Goal: Information Seeking & Learning: Check status

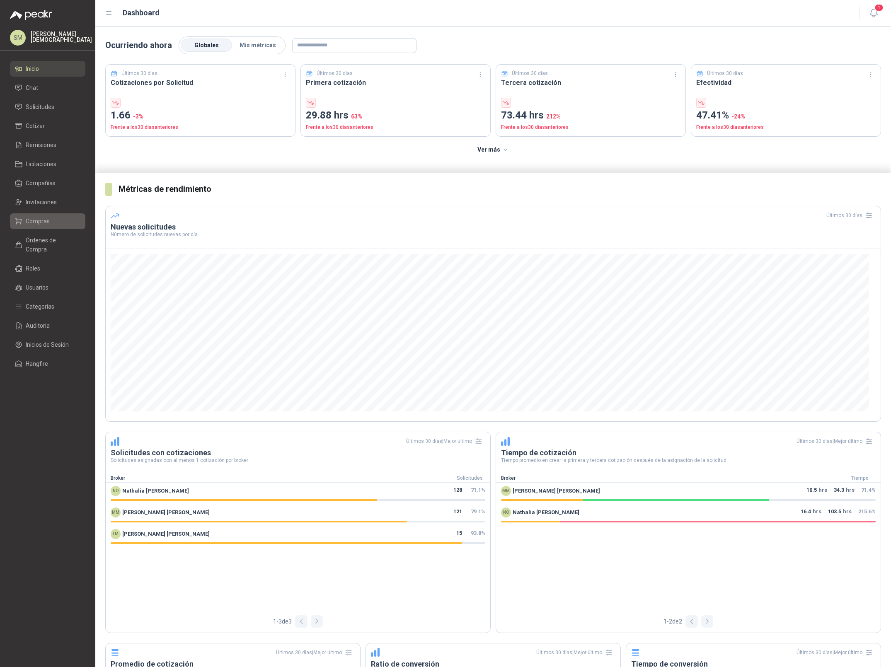
click at [46, 221] on span "Compras" at bounding box center [38, 221] width 24 height 9
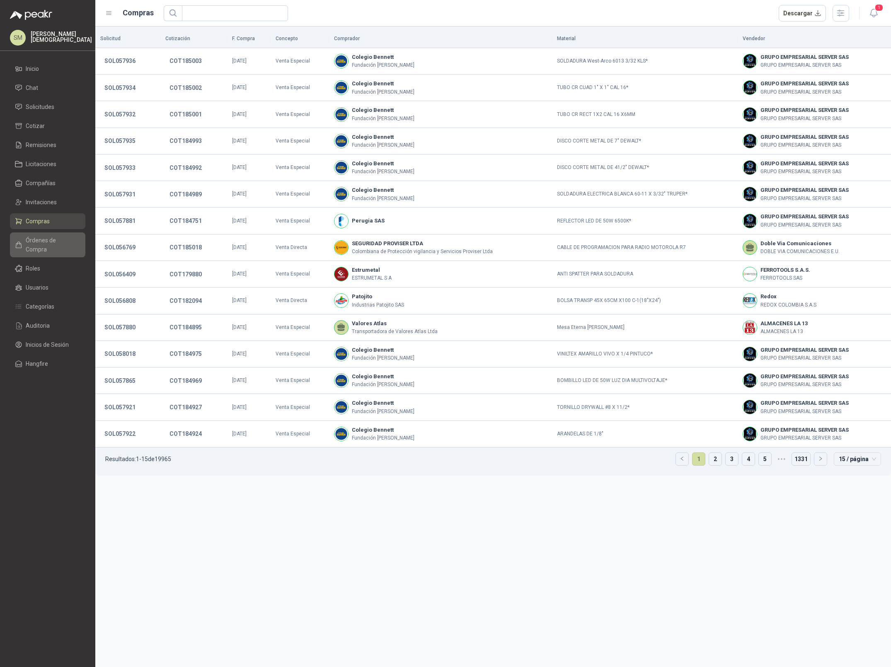
click at [33, 243] on span "Órdenes de Compra" at bounding box center [52, 245] width 52 height 18
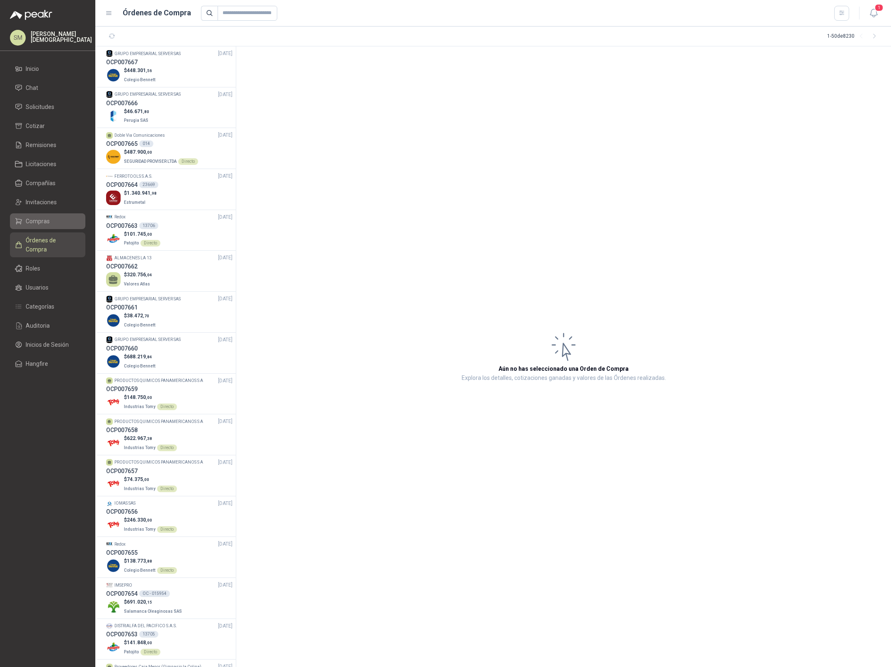
click at [37, 217] on span "Compras" at bounding box center [38, 221] width 24 height 9
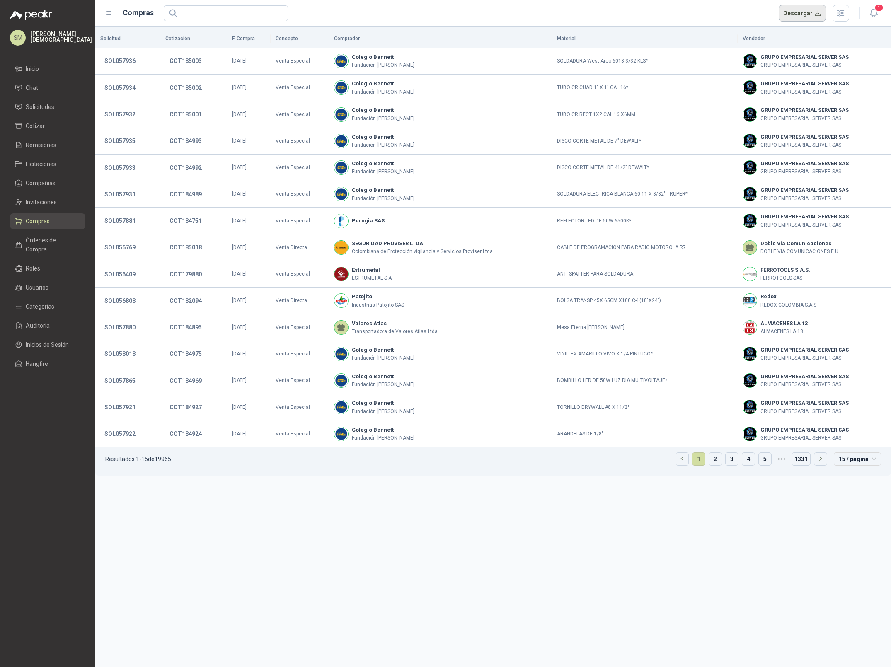
click at [807, 15] on button "Descargar" at bounding box center [803, 13] width 48 height 17
click at [56, 109] on li "Solicitudes" at bounding box center [48, 106] width 66 height 9
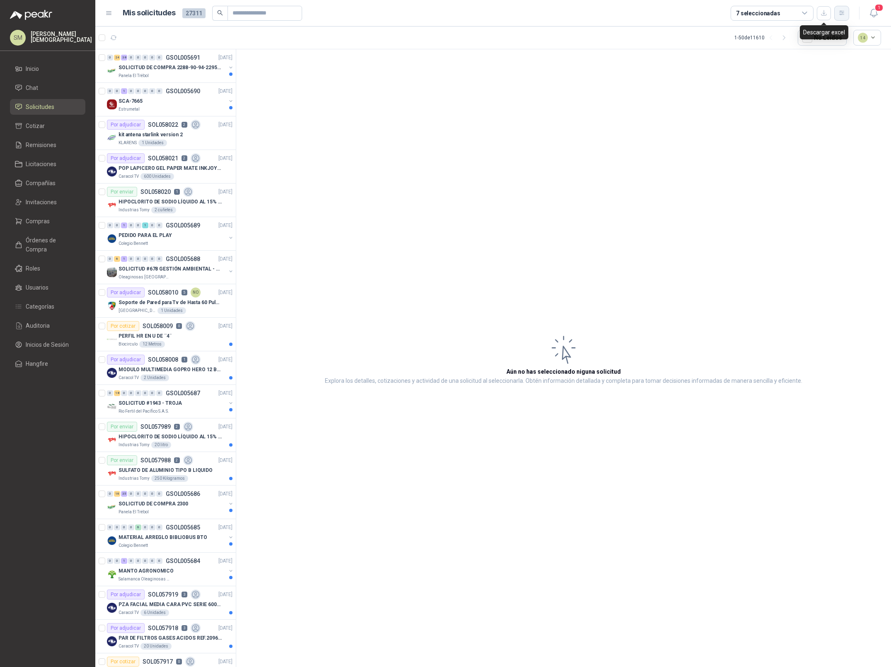
click at [839, 12] on icon "button" at bounding box center [842, 13] width 7 height 7
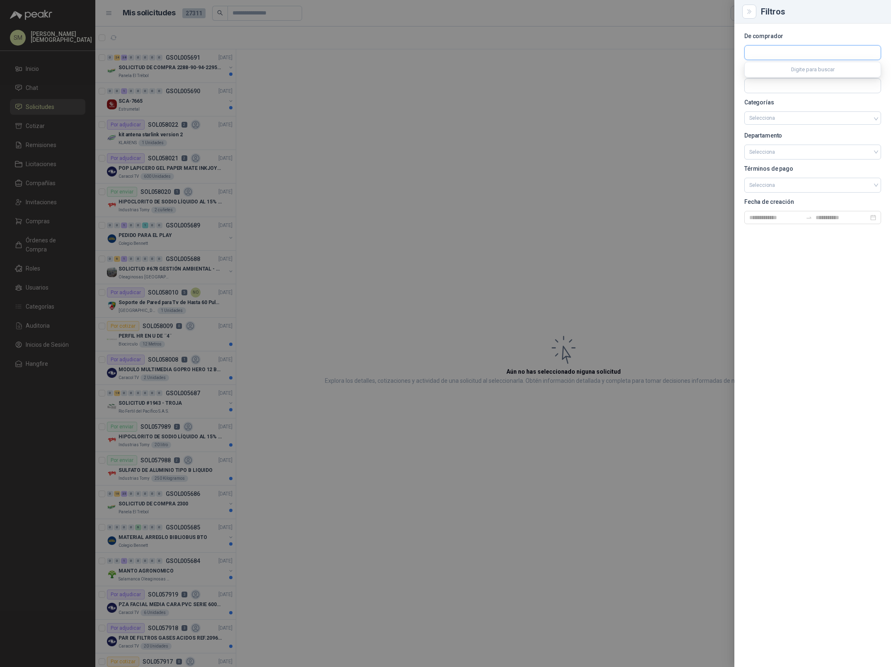
click at [820, 56] on input "text" at bounding box center [813, 53] width 136 height 14
type input "***"
click at [820, 77] on button "Kia METROKIA S.A. - NIT : 830078966" at bounding box center [812, 73] width 129 height 14
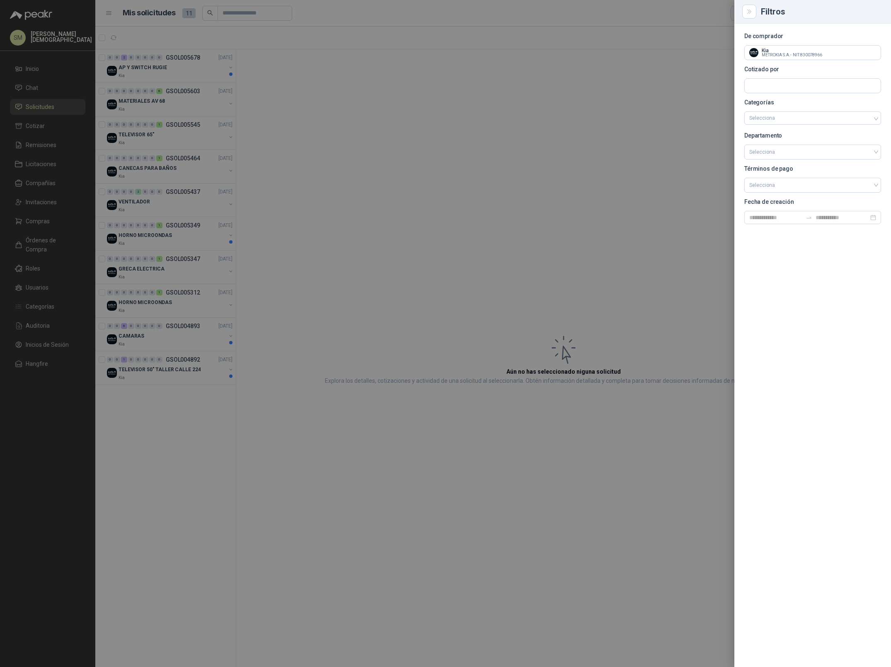
click at [650, 103] on div at bounding box center [445, 333] width 891 height 667
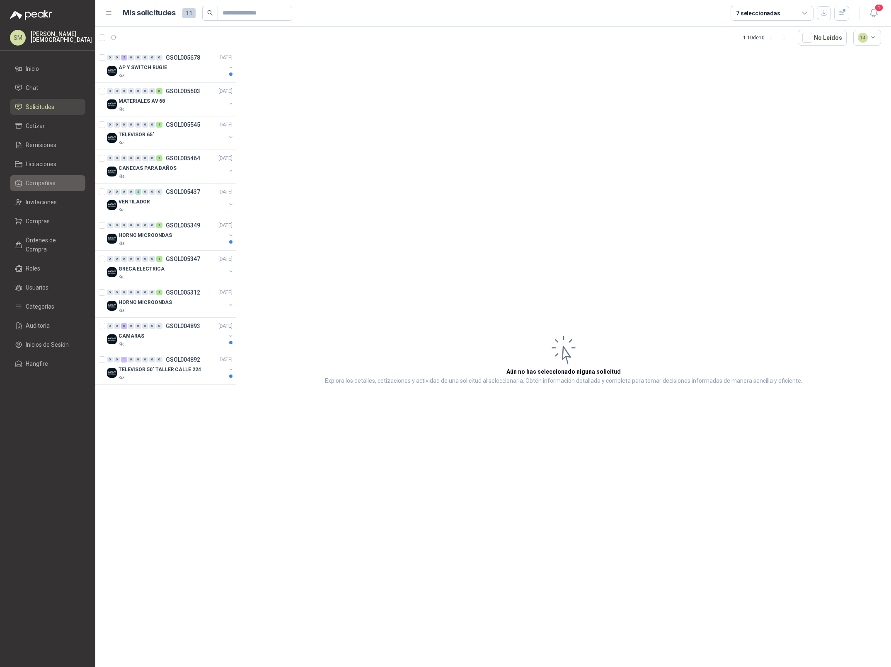
click at [46, 184] on span "Compañías" at bounding box center [41, 183] width 30 height 9
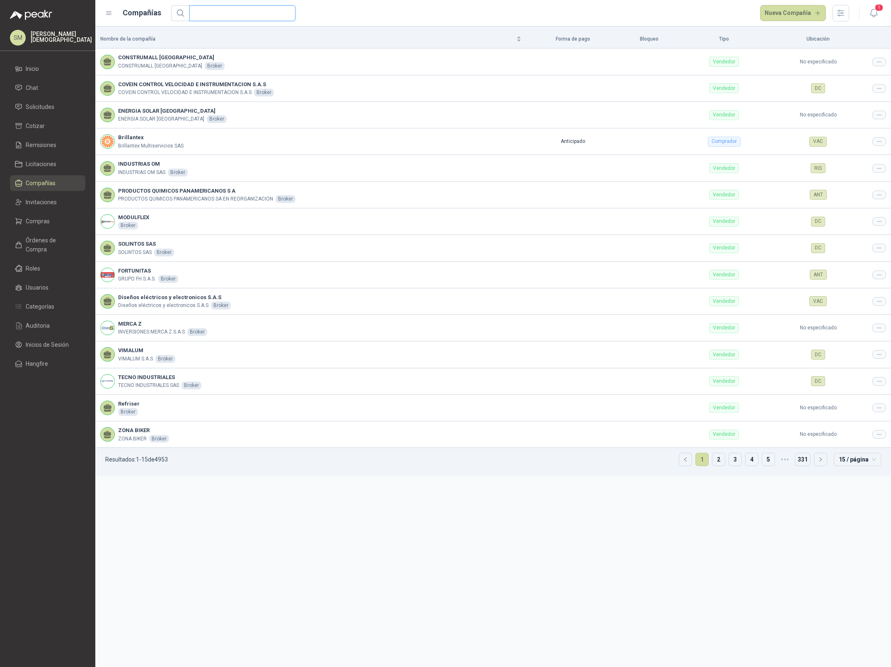
click at [257, 13] on input "text" at bounding box center [239, 13] width 90 height 15
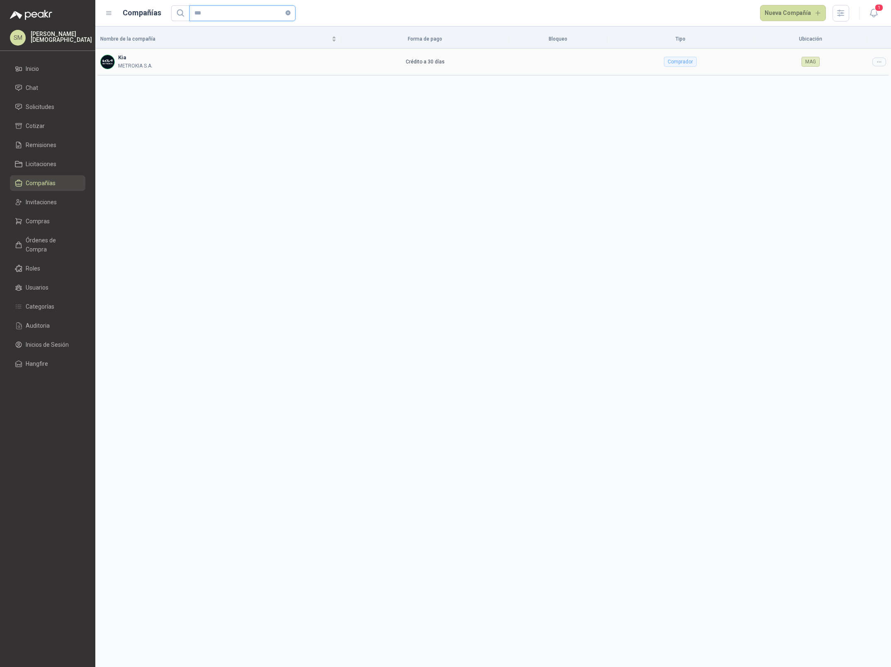
type input "***"
click at [878, 61] on icon at bounding box center [879, 62] width 6 height 6
click at [870, 73] on span "Editar compañía" at bounding box center [858, 76] width 43 height 9
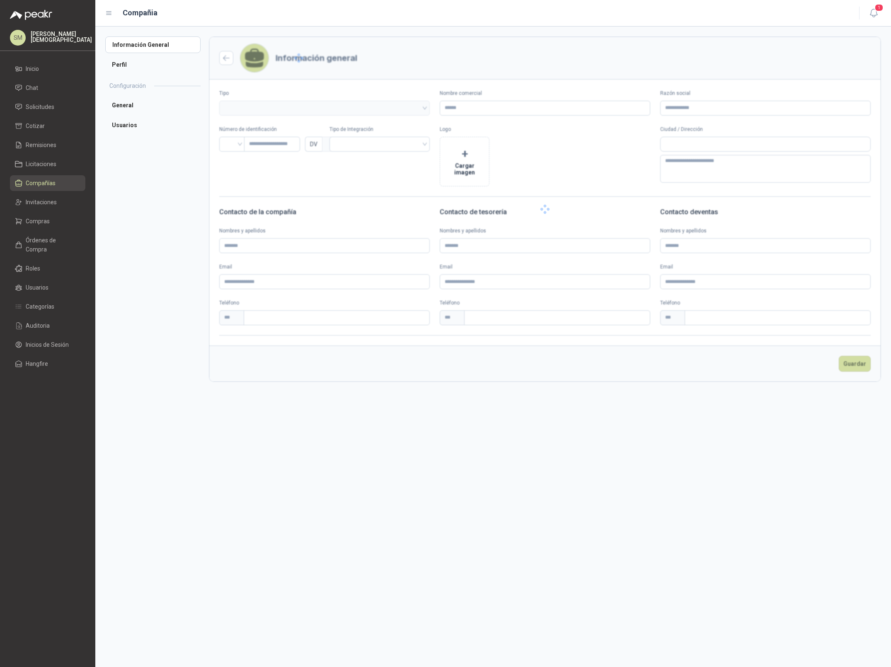
type input "***"
type input "**********"
type input "*********"
type input "*"
type textarea "**********"
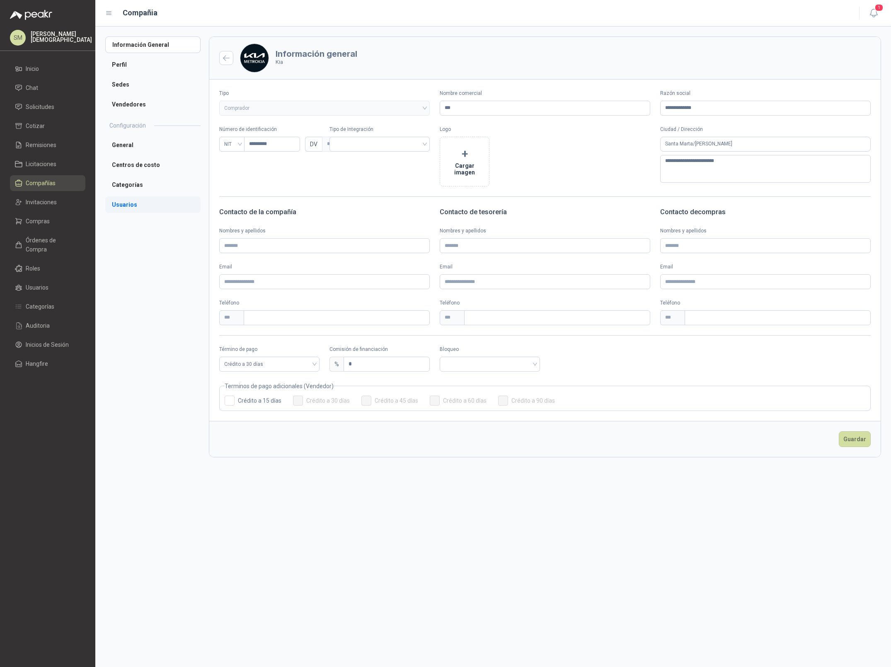
click at [132, 204] on li "Usuarios" at bounding box center [152, 205] width 95 height 17
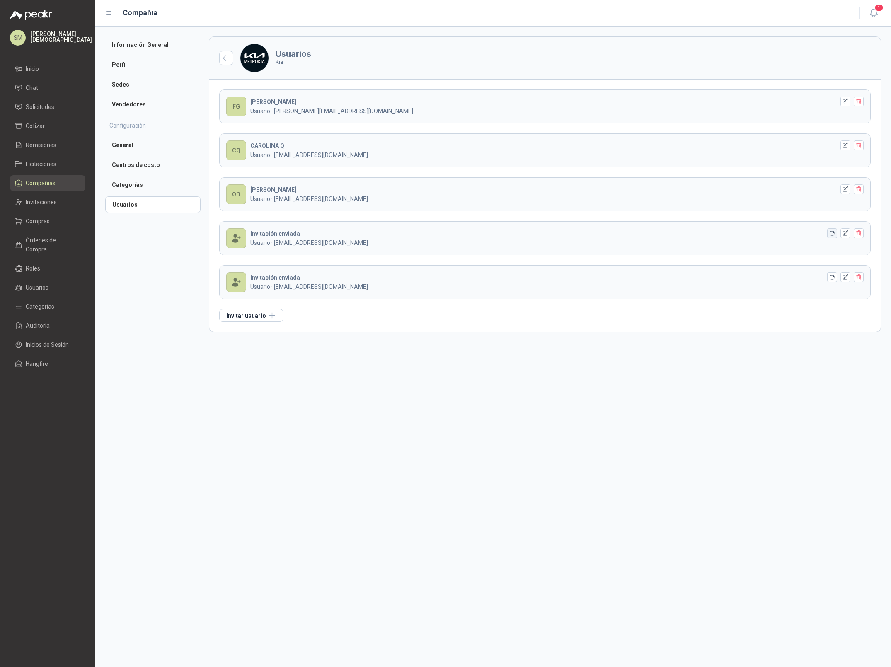
click at [833, 235] on icon "button" at bounding box center [832, 233] width 7 height 7
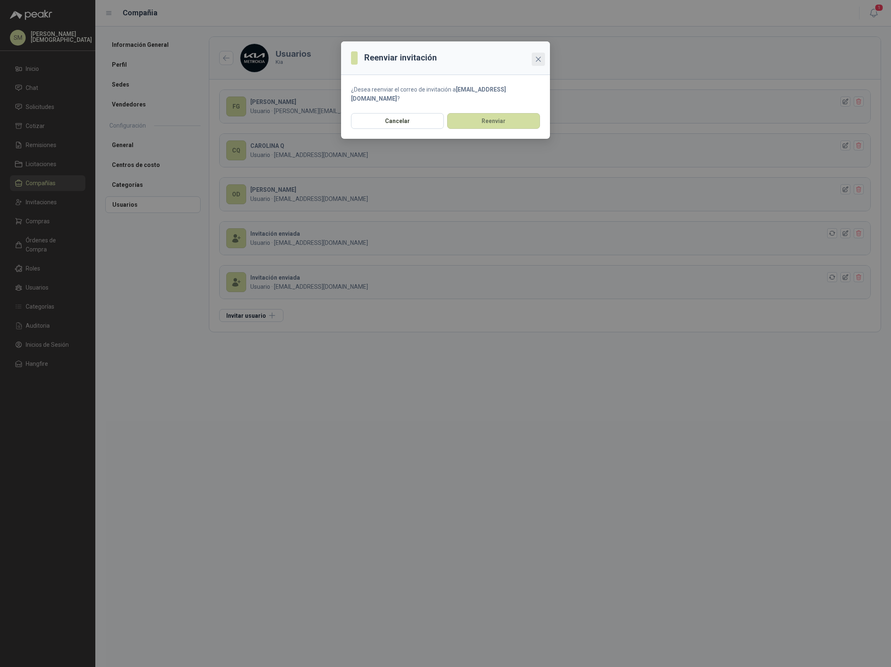
click at [538, 57] on icon "close" at bounding box center [538, 59] width 7 height 7
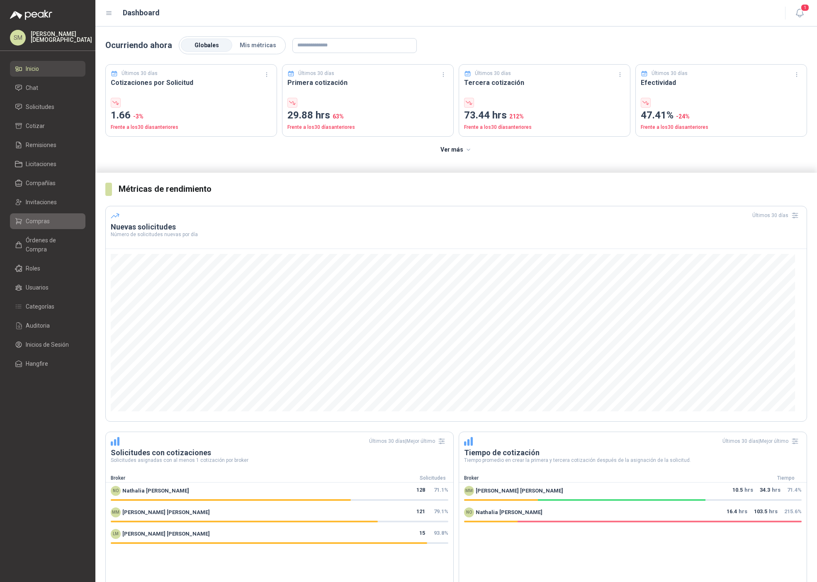
click at [37, 220] on span "Compras" at bounding box center [38, 221] width 24 height 9
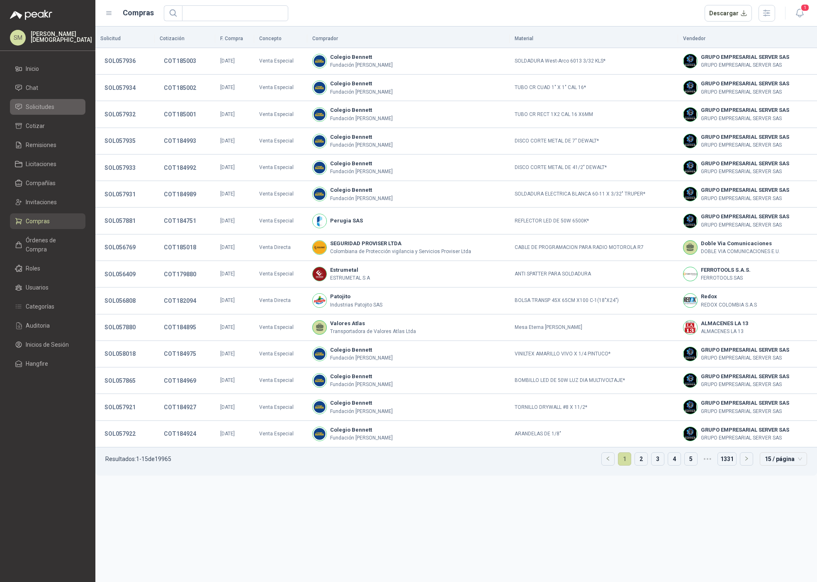
click at [41, 105] on span "Solicitudes" at bounding box center [40, 106] width 29 height 9
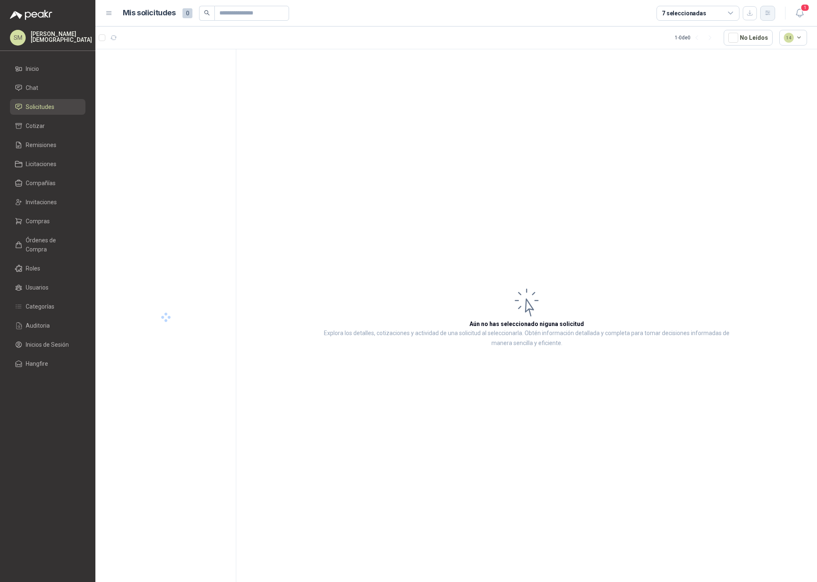
click at [768, 10] on icon "button" at bounding box center [767, 13] width 7 height 7
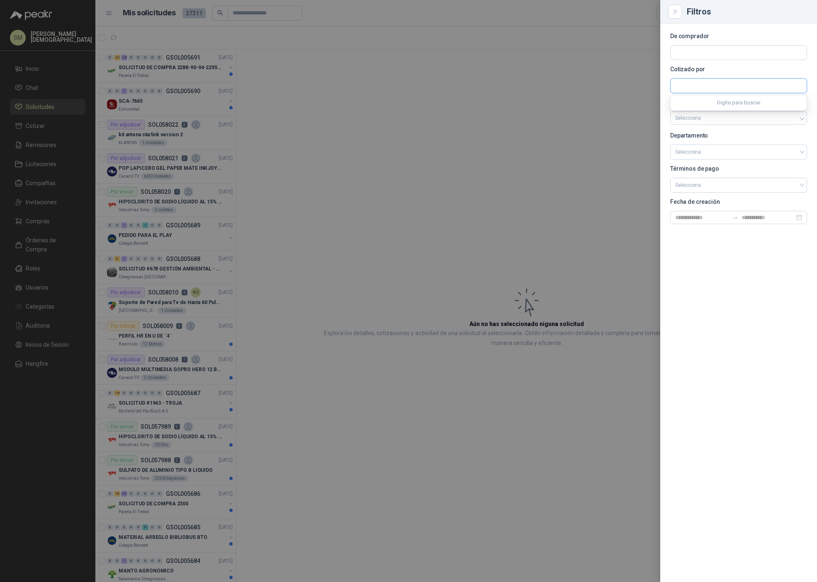
click at [703, 84] on input "text" at bounding box center [738, 86] width 136 height 14
type input "*****"
click at [706, 108] on span "ROMAR INGENIERIA -" at bounding box center [709, 108] width 40 height 4
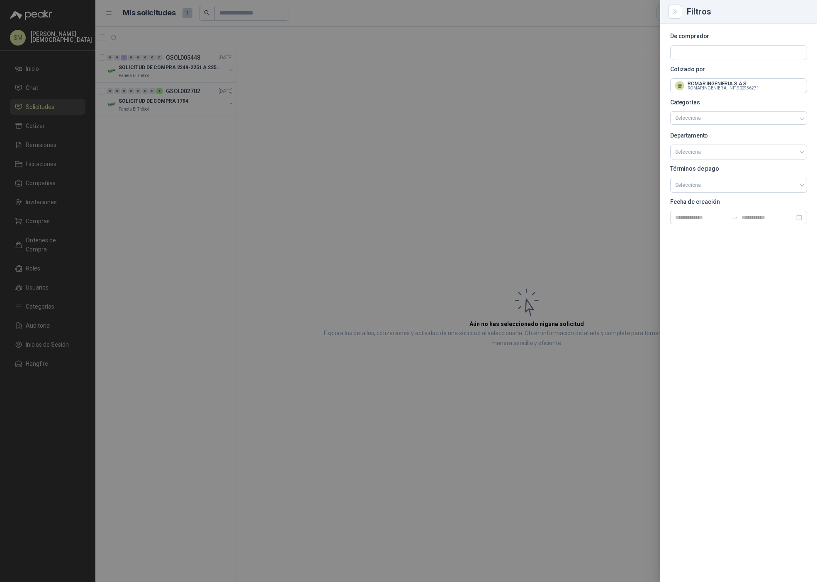
click at [393, 104] on div at bounding box center [408, 291] width 817 height 582
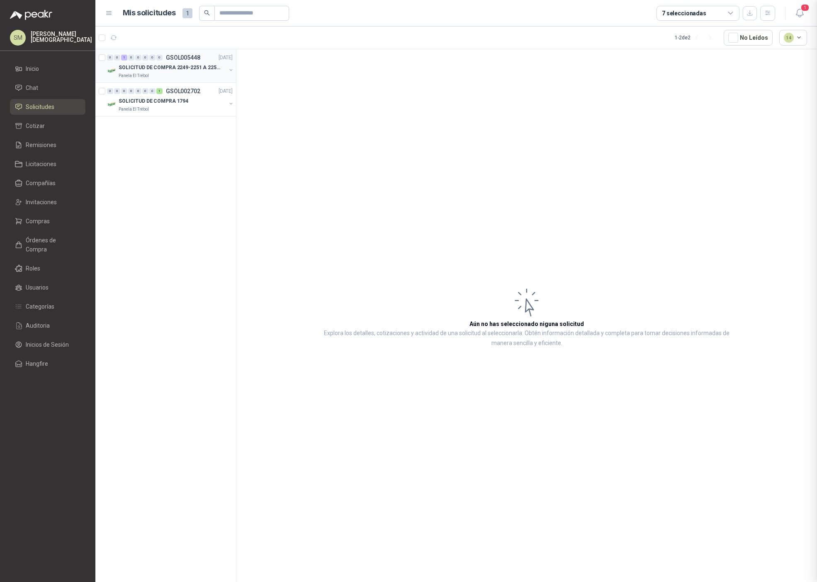
click at [208, 70] on p "SOLICITUD DE COMPRA 2249-2251 A 2256-2258 Y 2262" at bounding box center [170, 68] width 103 height 8
click at [181, 70] on p "SOLICITUD DE COMPRA 2249-2251 A 2256-2258 Y 2262" at bounding box center [170, 68] width 103 height 8
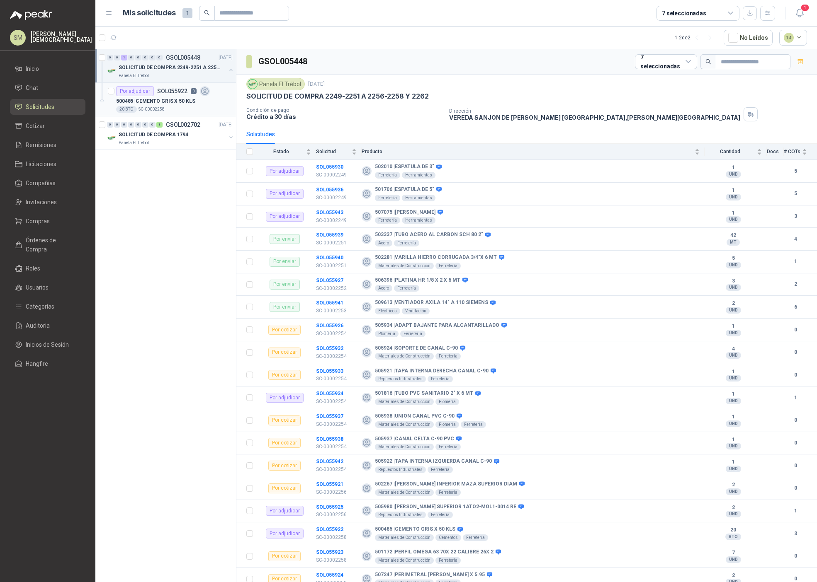
click at [169, 98] on p "500485 | CEMENTO GRIS X 50 KLS" at bounding box center [155, 101] width 79 height 8
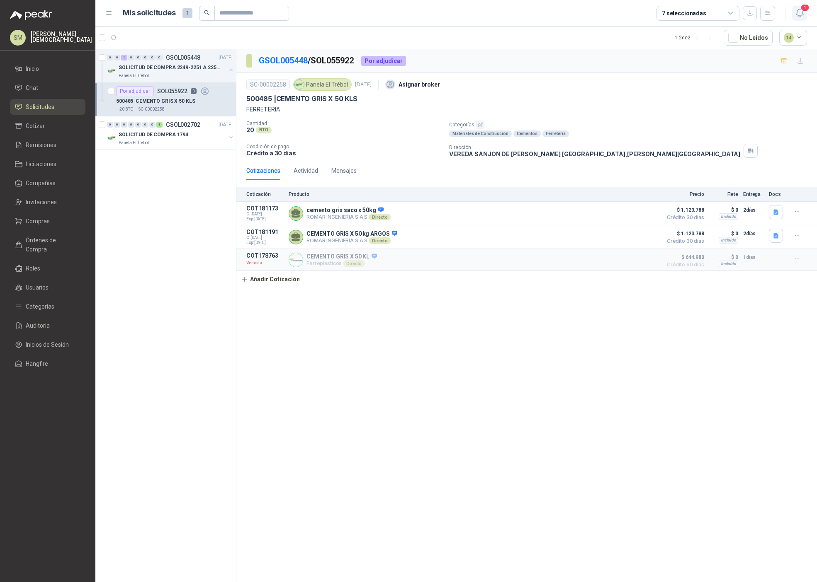
click at [800, 15] on icon "button" at bounding box center [799, 13] width 7 height 8
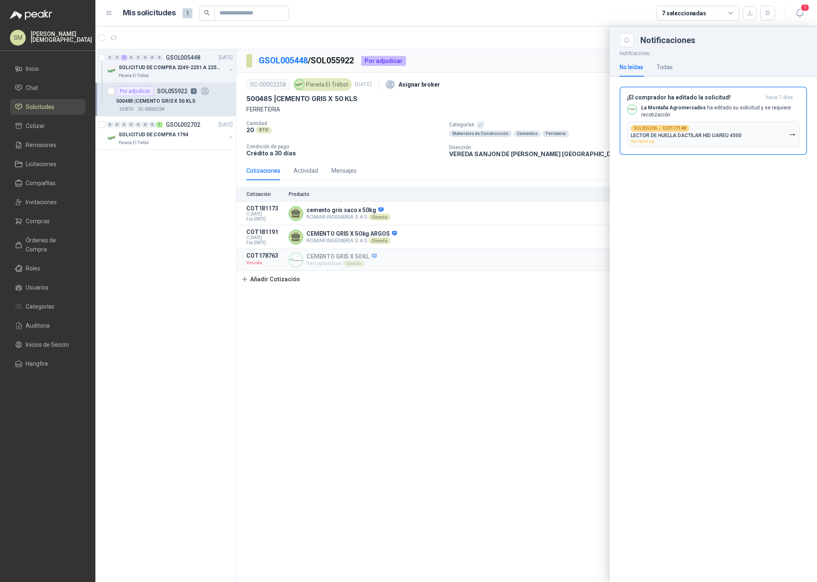
click at [526, 60] on div at bounding box center [455, 305] width 721 height 556
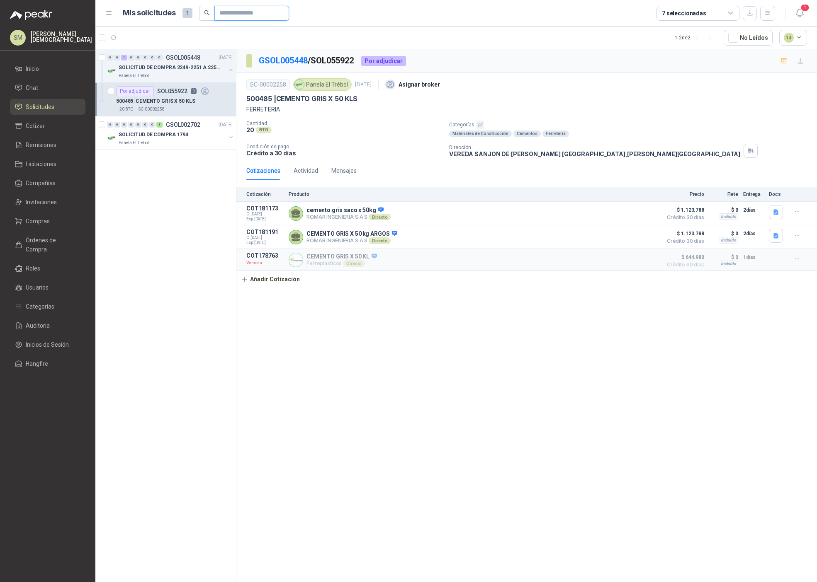
click at [269, 14] on input "text" at bounding box center [248, 13] width 58 height 14
click at [773, 12] on button "button" at bounding box center [767, 13] width 15 height 15
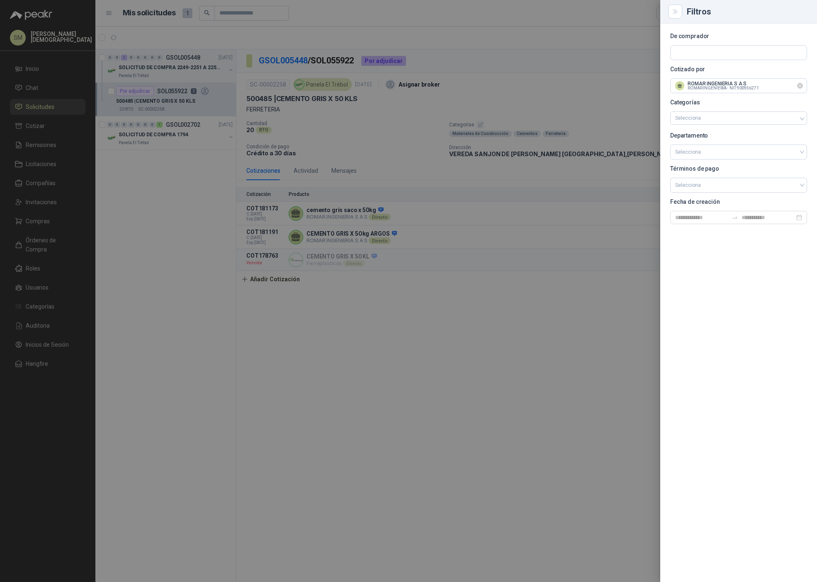
click at [801, 86] on icon "Limpiar" at bounding box center [799, 86] width 7 height 7
click at [388, 12] on div at bounding box center [408, 291] width 817 height 582
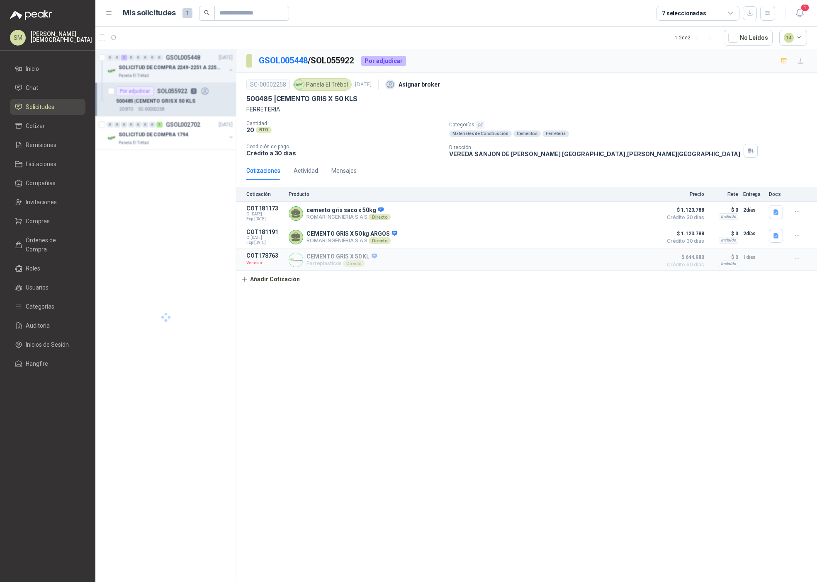
click at [245, 4] on header "Mis solicitudes 1 7 seleccionadas 1" at bounding box center [455, 13] width 721 height 27
click at [244, 15] on input "text" at bounding box center [248, 13] width 58 height 14
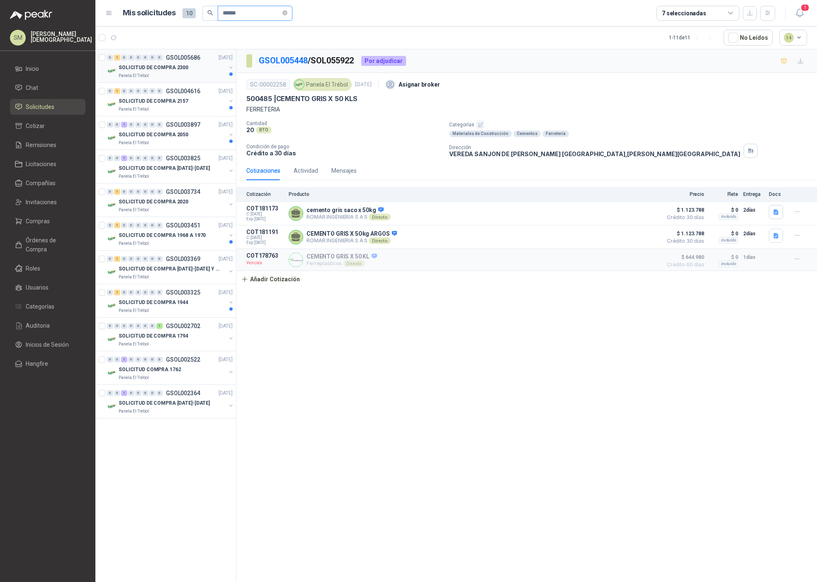
type input "******"
click at [164, 72] on div "SOLICITUD DE COMPRA 2300" at bounding box center [172, 68] width 107 height 10
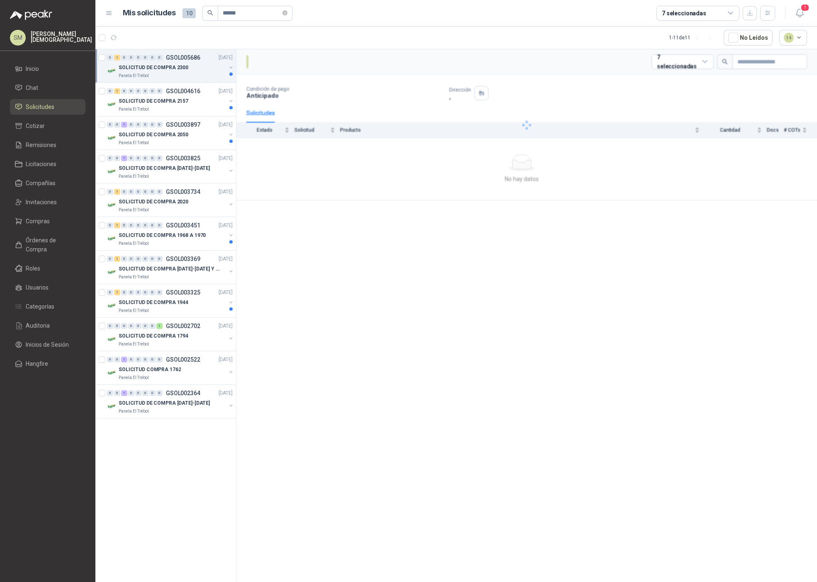
click at [175, 71] on p "SOLICITUD DE COMPRA 2300" at bounding box center [154, 68] width 70 height 8
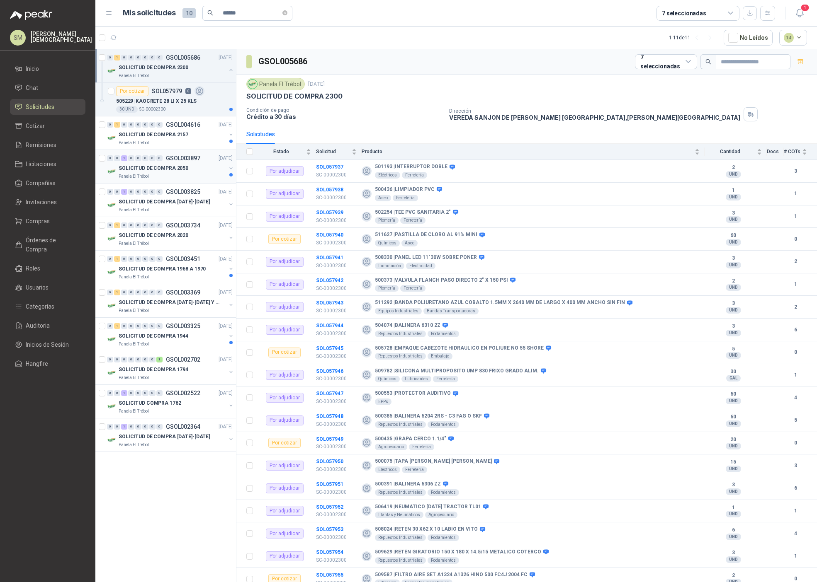
click at [173, 167] on p "SOLICITUD DE COMPRA 2050" at bounding box center [154, 169] width 70 height 8
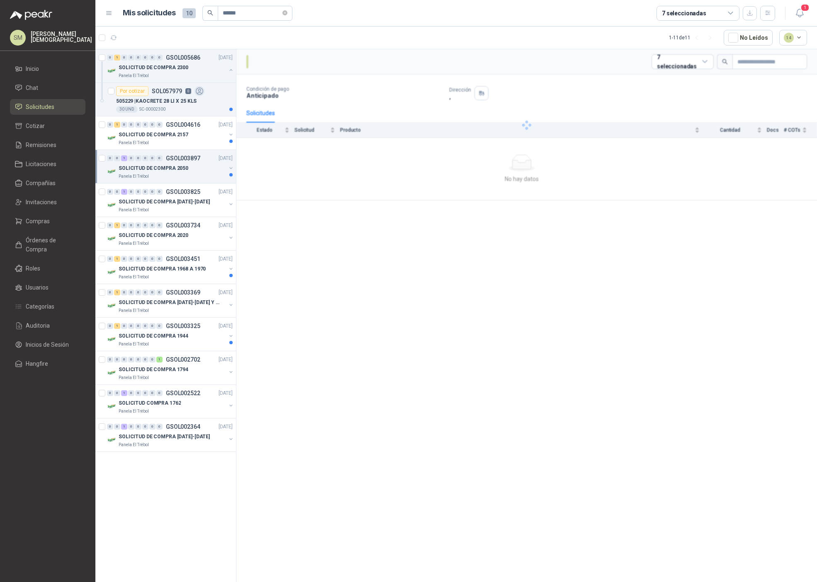
click at [175, 167] on p "SOLICITUD DE COMPRA 2050" at bounding box center [154, 169] width 70 height 8
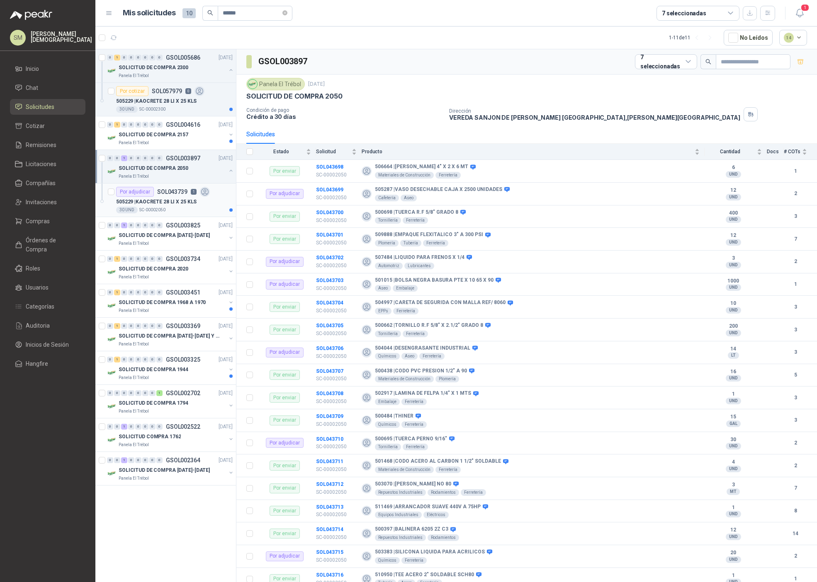
click at [188, 201] on p "505229 | KAOCRETE 28 LI X 25 KLS" at bounding box center [156, 202] width 80 height 8
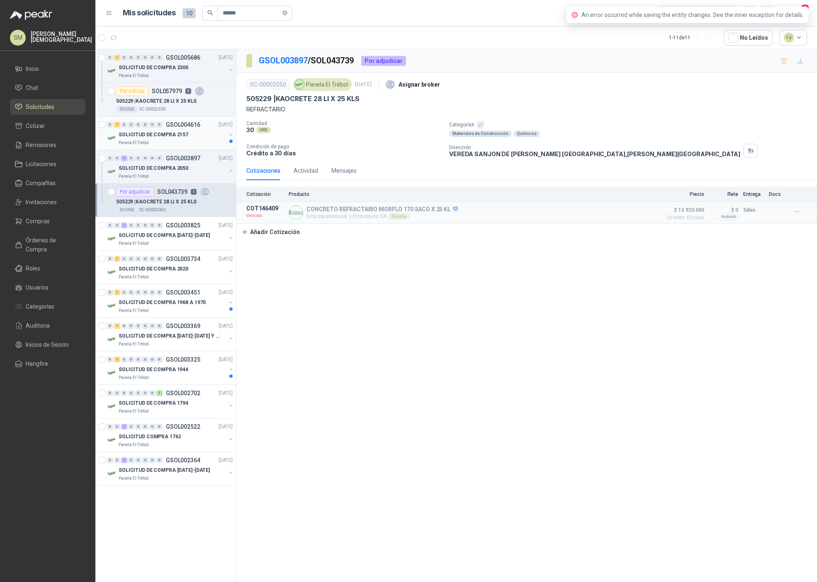
click at [159, 147] on div "0 1 0 0 0 0 0 0 GSOL004616 28/07/25 SOLICITUD DE COMPRA 2157 Panela El Trébol" at bounding box center [165, 133] width 141 height 34
click at [159, 139] on div "SOLICITUD DE COMPRA 2157" at bounding box center [172, 135] width 107 height 10
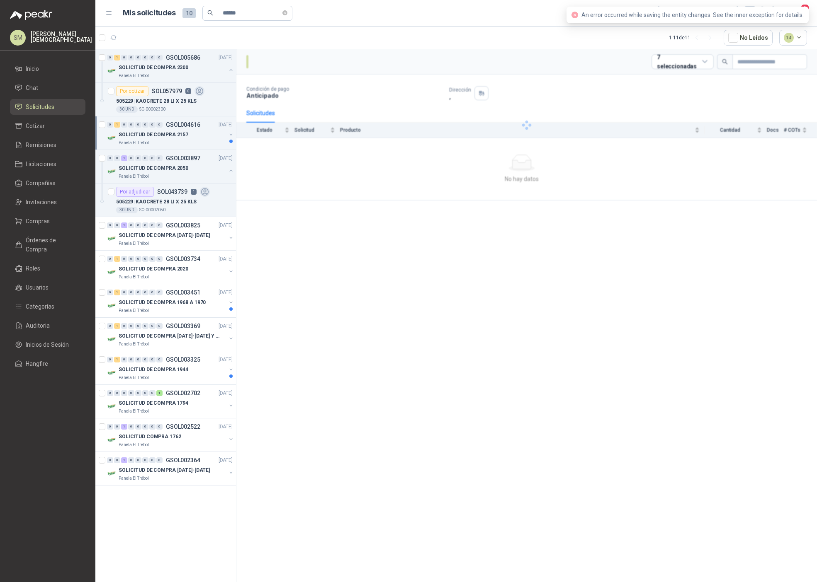
click at [172, 134] on p "SOLICITUD DE COMPRA 2157" at bounding box center [154, 135] width 70 height 8
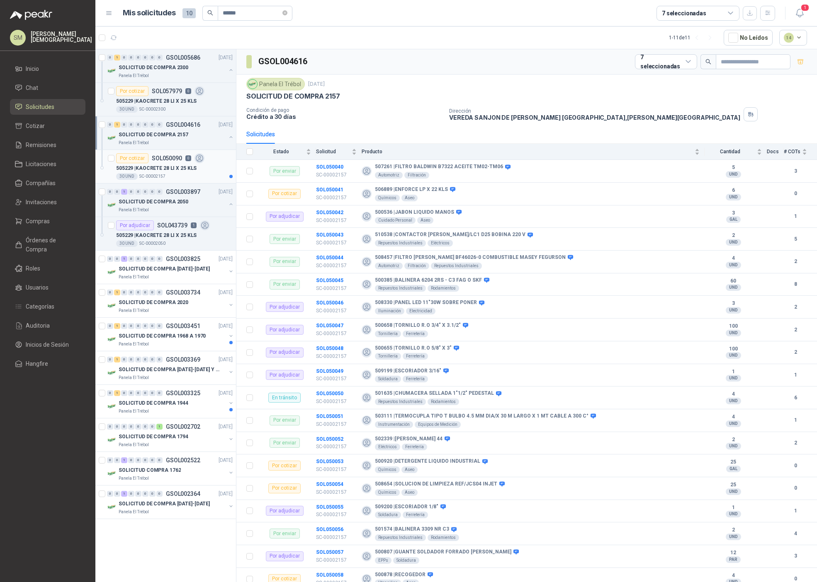
click at [171, 167] on p "505229 | KAOCRETE 28 LI X 25 KLS" at bounding box center [156, 169] width 80 height 8
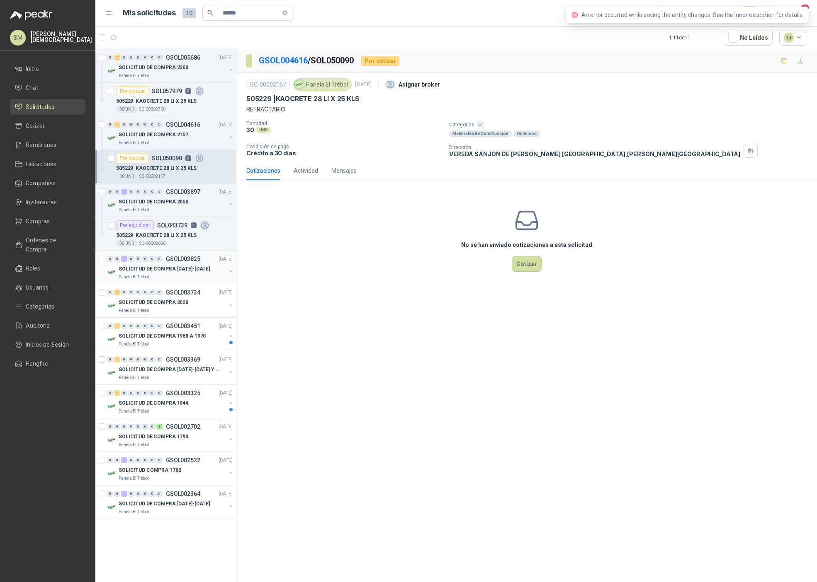
click at [162, 268] on p "SOLICITUD DE COMPRA 2041-2042" at bounding box center [164, 269] width 91 height 8
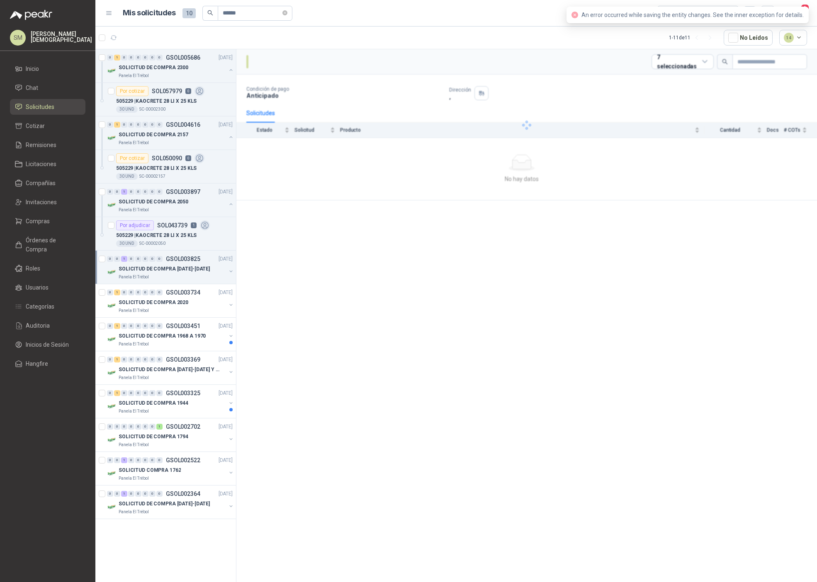
click at [167, 271] on p "SOLICITUD DE COMPRA 2041-2042" at bounding box center [164, 269] width 91 height 8
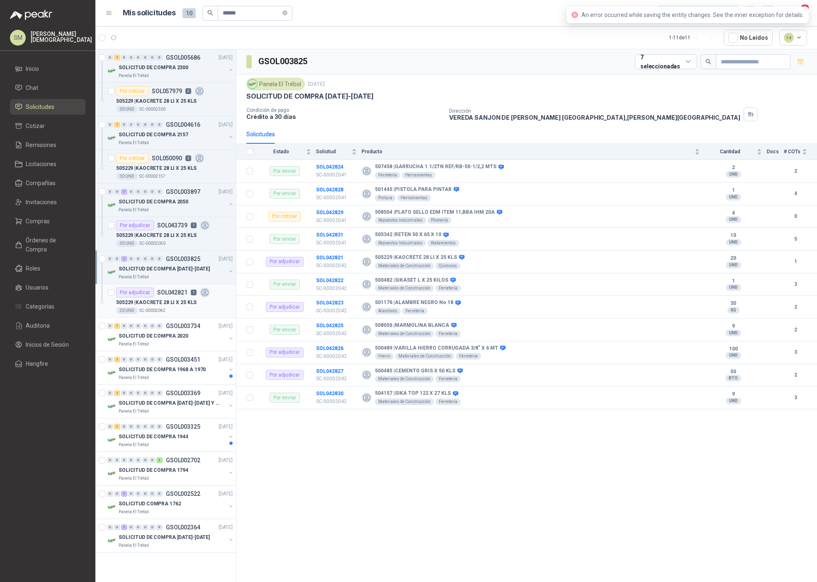
click at [167, 297] on div "Por adjudicar SOL042821 1" at bounding box center [163, 293] width 94 height 10
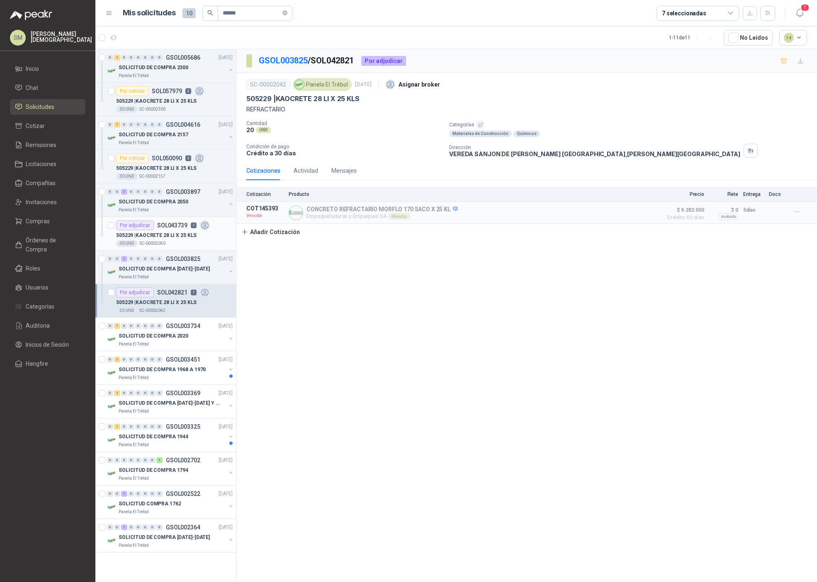
click at [164, 238] on p "505229 | KAOCRETE 28 LI X 25 KLS" at bounding box center [156, 236] width 80 height 8
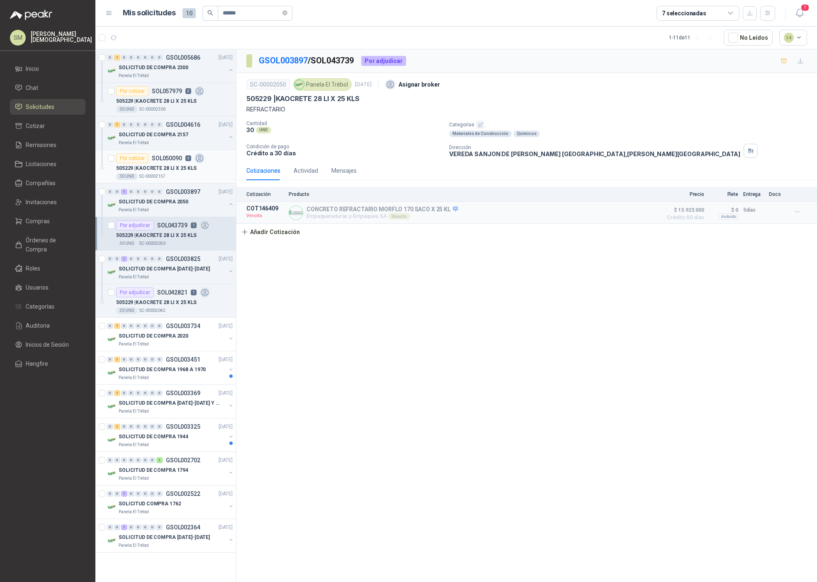
click at [154, 165] on p "505229 | KAOCRETE 28 LI X 25 KLS" at bounding box center [156, 169] width 80 height 8
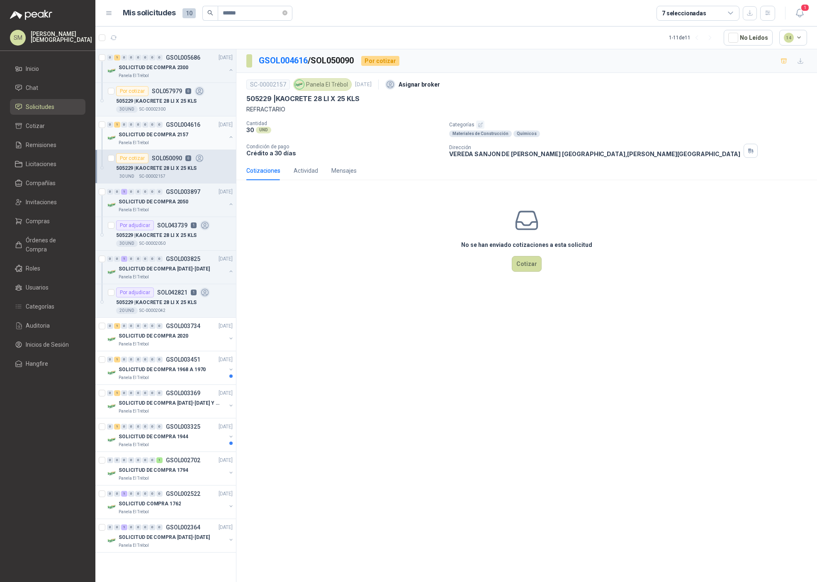
click at [160, 132] on p "SOLICITUD DE COMPRA 2157" at bounding box center [154, 135] width 70 height 8
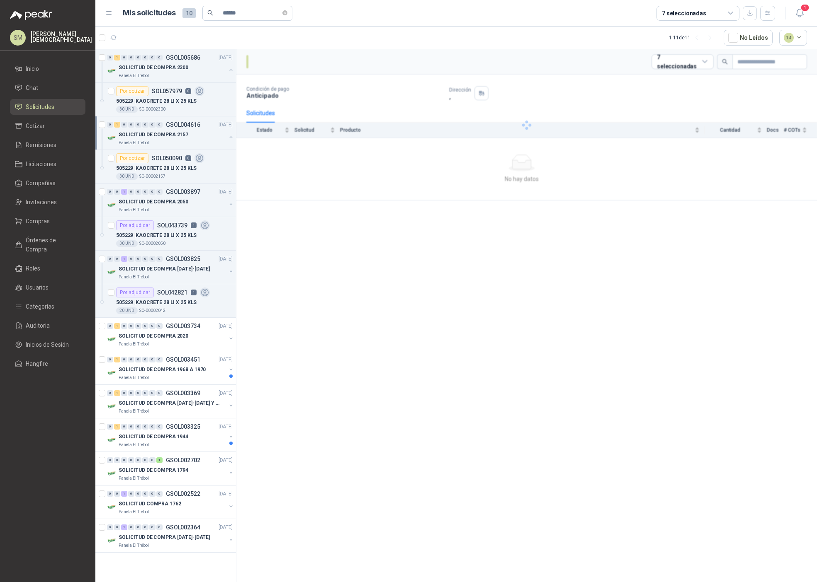
click at [196, 136] on div "SOLICITUD DE COMPRA 2157" at bounding box center [172, 135] width 107 height 10
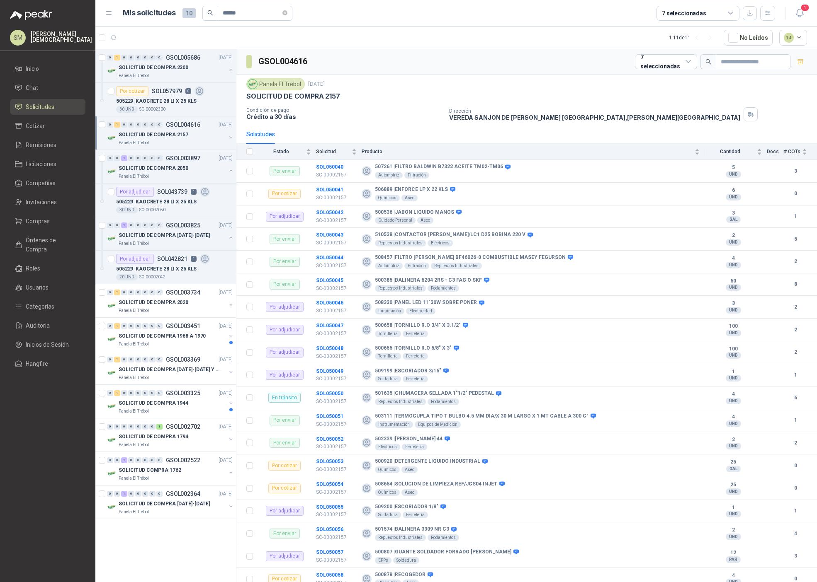
scroll to position [3, 0]
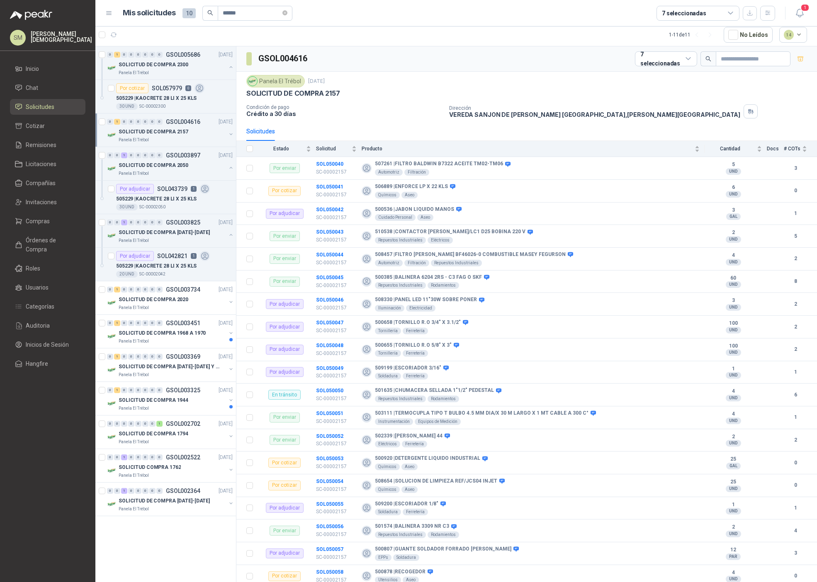
click at [185, 136] on div "SOLICITUD DE COMPRA 2157" at bounding box center [172, 132] width 107 height 10
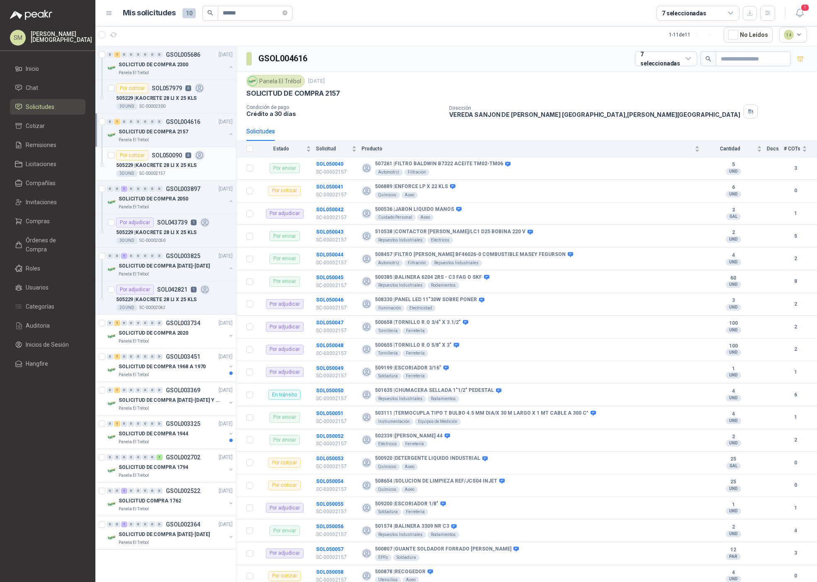
click at [176, 162] on p "505229 | KAOCRETE 28 LI X 25 KLS" at bounding box center [156, 166] width 80 height 8
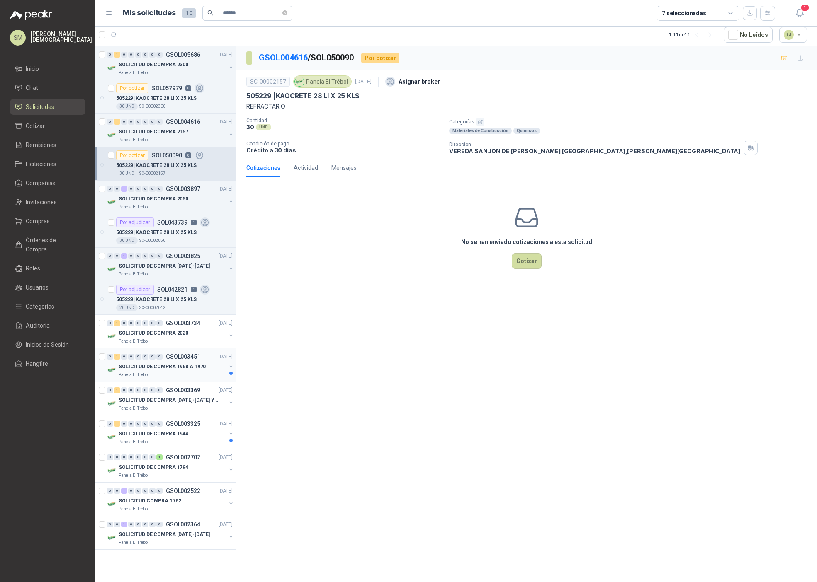
click at [175, 363] on div "SOLICITUD DE COMPRA 1968 A 1970" at bounding box center [172, 367] width 107 height 10
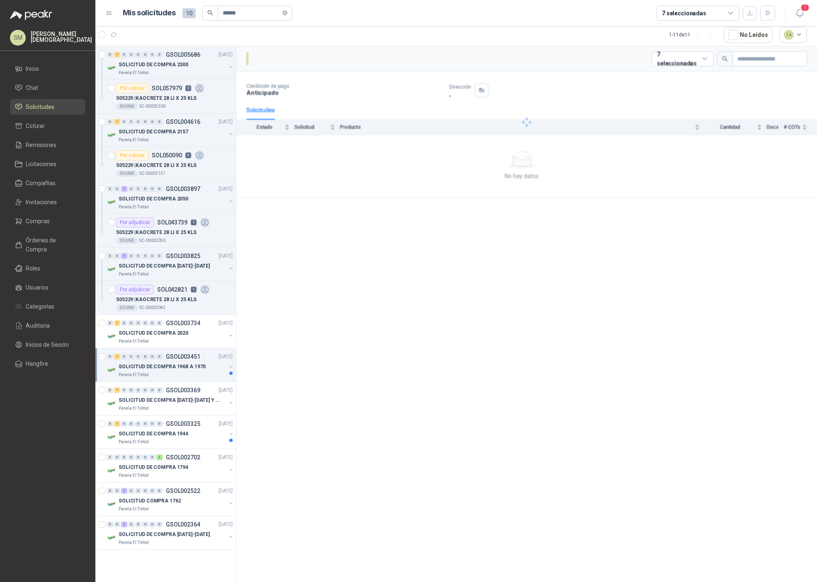
click at [174, 365] on p "SOLICITUD DE COMPRA 1968 A 1970" at bounding box center [162, 367] width 87 height 8
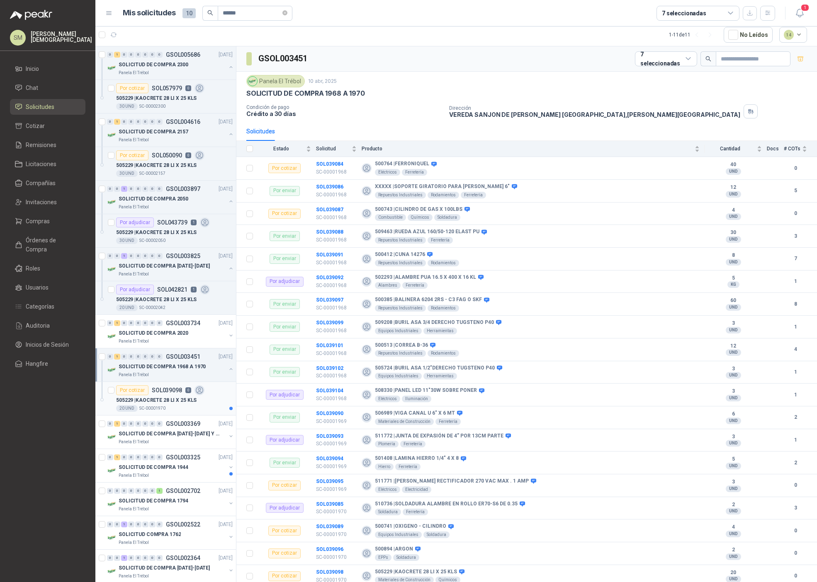
click at [171, 408] on div "20 UND  SC-00001970" at bounding box center [174, 408] width 116 height 7
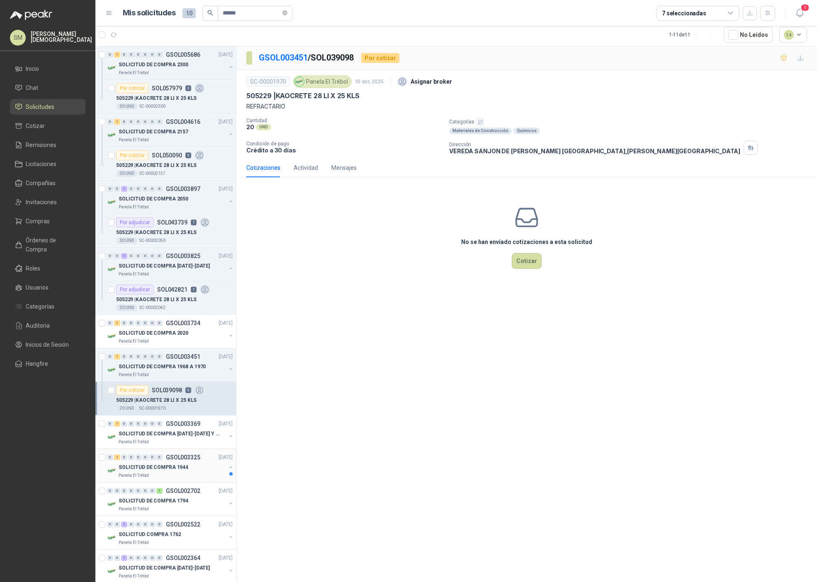
click at [172, 470] on p "SOLICITUD DE COMPRA 1944" at bounding box center [154, 468] width 70 height 8
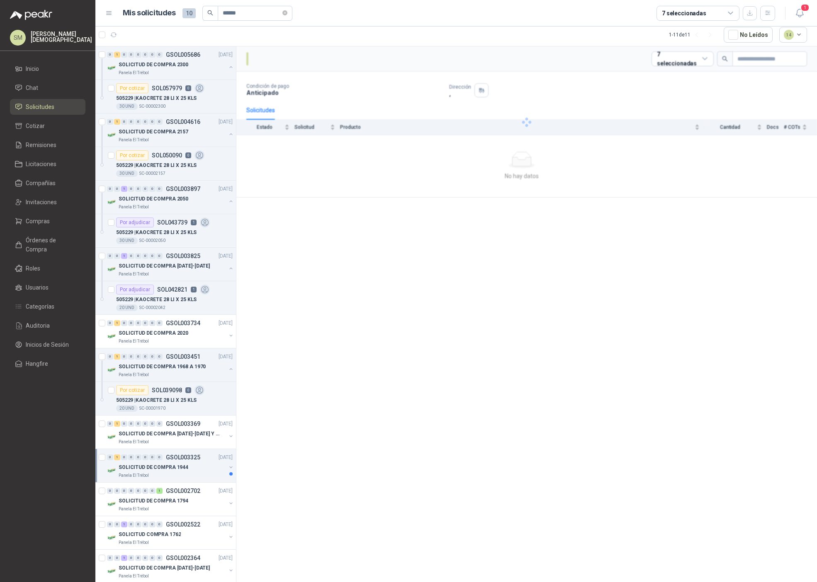
click at [177, 471] on p "SOLICITUD DE COMPRA 1944" at bounding box center [154, 468] width 70 height 8
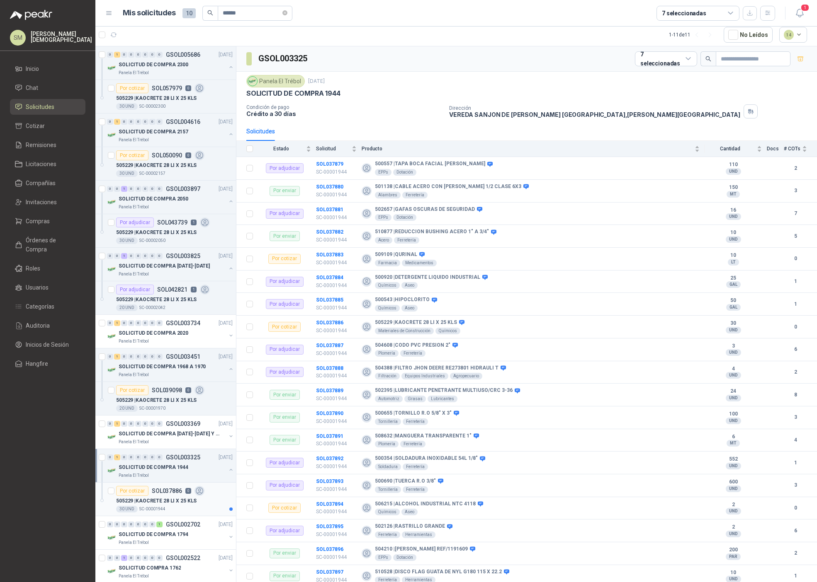
click at [168, 498] on p "505229 | KAOCRETE 28 LI X 25 KLS" at bounding box center [156, 501] width 80 height 8
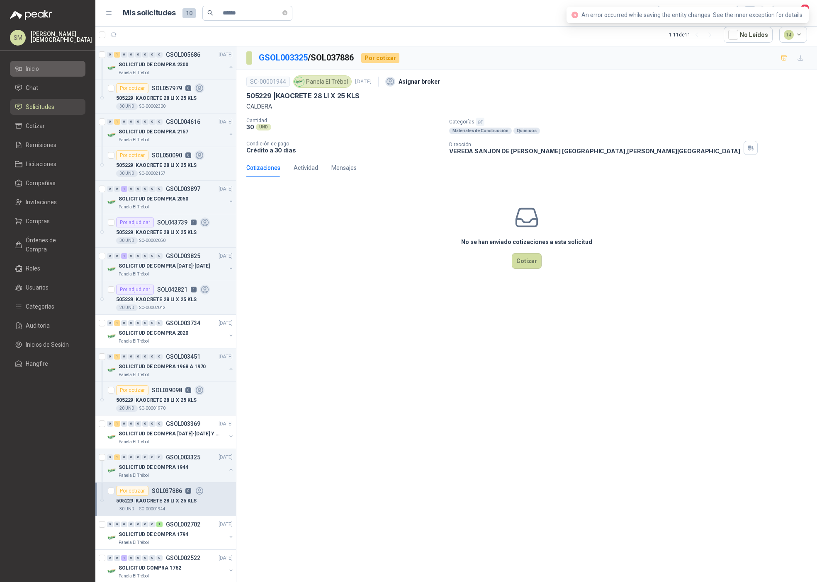
click at [27, 68] on span "Inicio" at bounding box center [32, 68] width 13 height 9
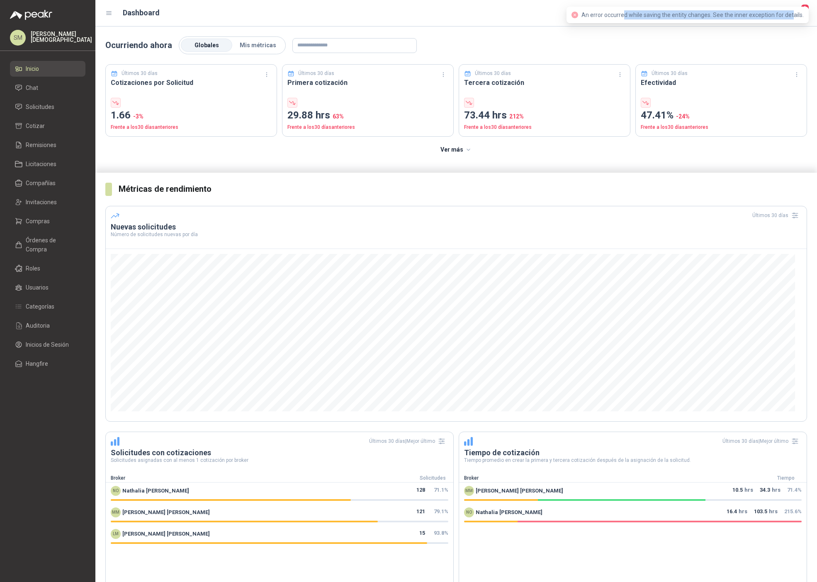
drag, startPoint x: 793, startPoint y: 16, endPoint x: 627, endPoint y: 16, distance: 166.2
click at [627, 16] on span "An error occurred while saving the entity changes. See the inner exception for …" at bounding box center [692, 15] width 222 height 7
click at [630, 16] on span "An error occurred while saving the entity changes. See the inner exception for …" at bounding box center [692, 15] width 222 height 7
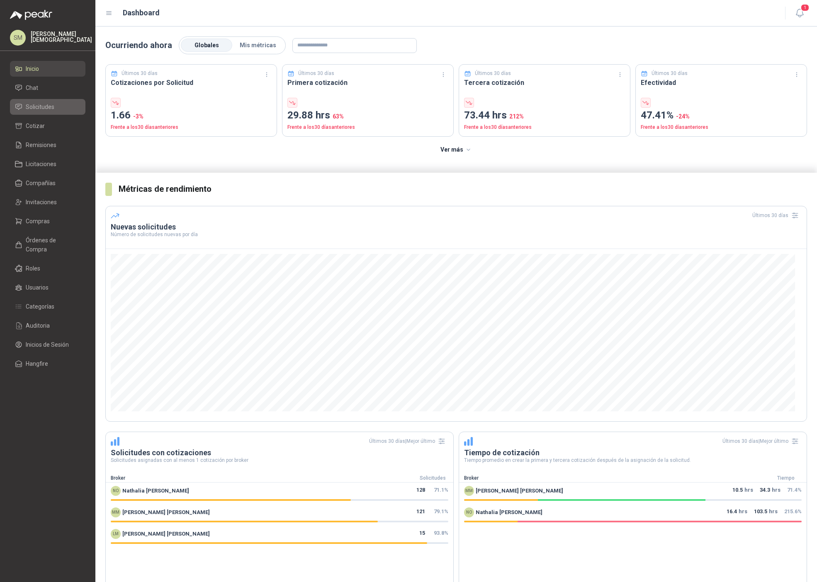
click at [36, 102] on span "Solicitudes" at bounding box center [40, 106] width 29 height 9
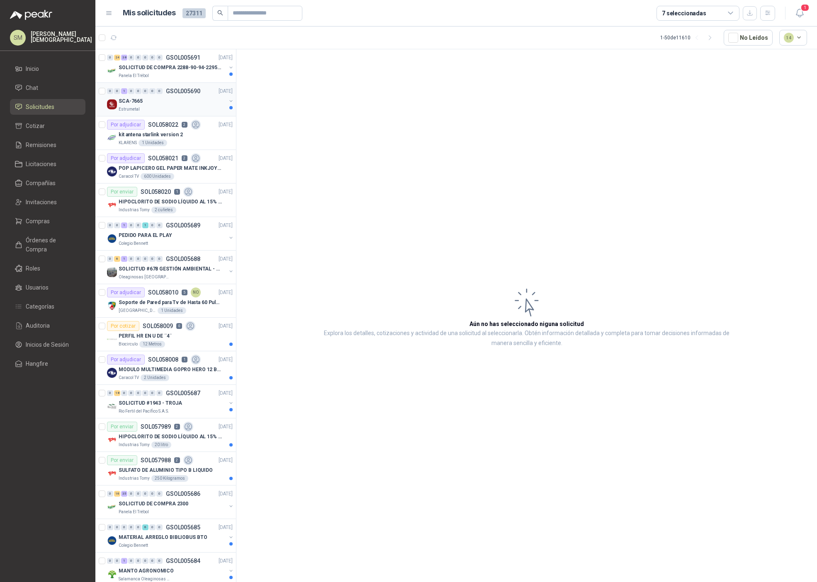
click at [181, 109] on div "Estrumetal" at bounding box center [172, 109] width 107 height 7
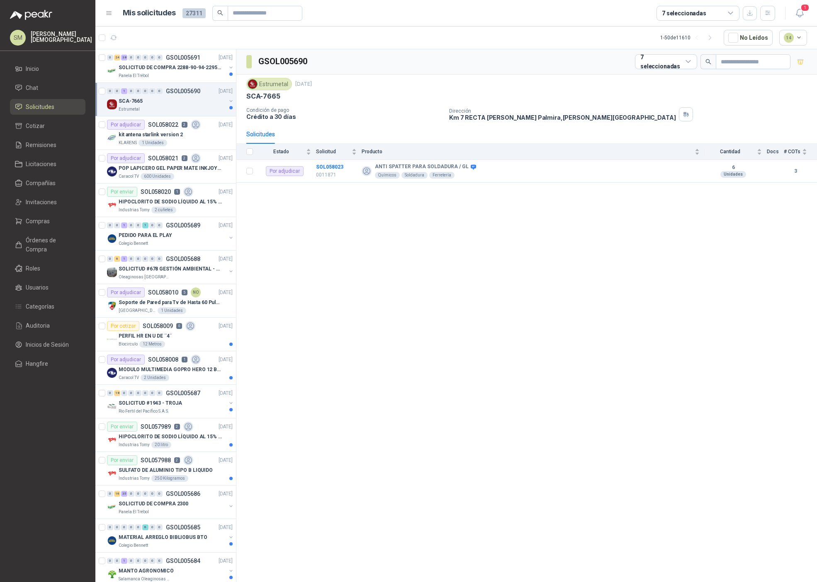
click at [168, 107] on div "Estrumetal" at bounding box center [172, 109] width 107 height 7
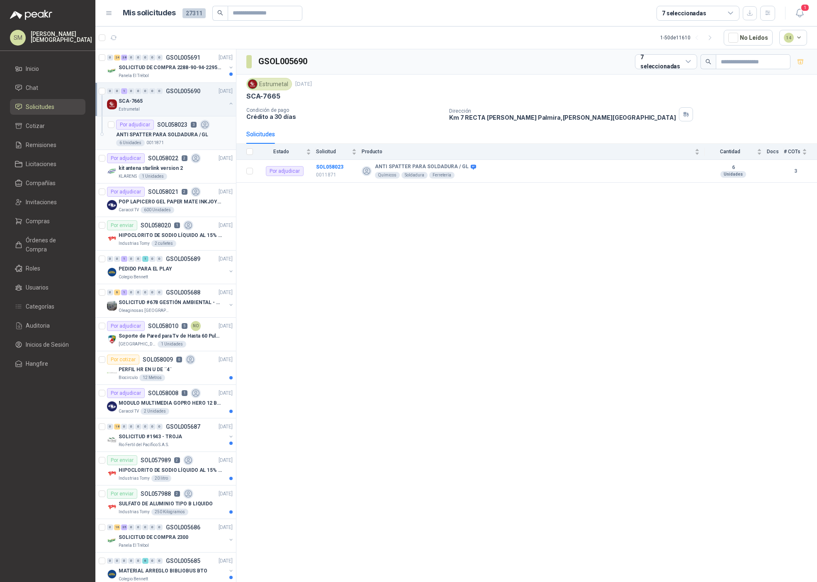
click at [166, 136] on p "ANTI SPATTER PARA SOLDADURA / GL" at bounding box center [162, 135] width 92 height 8
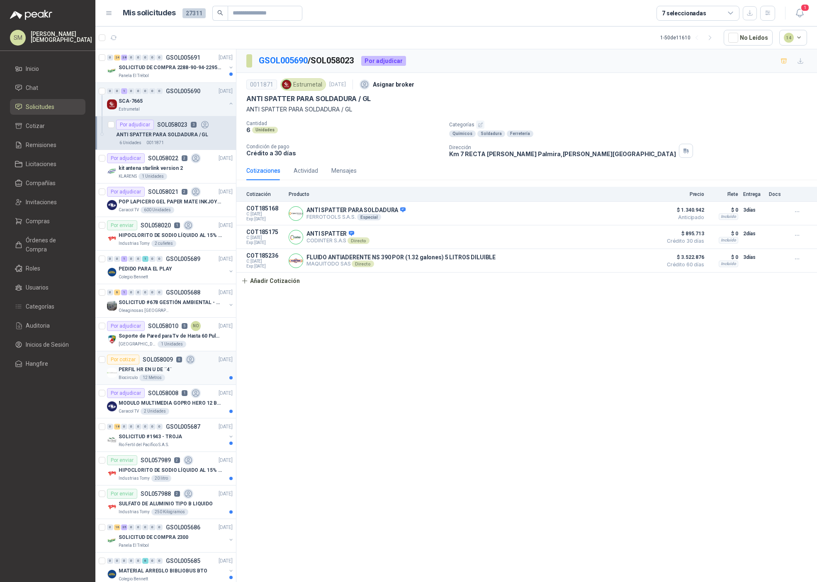
drag, startPoint x: 180, startPoint y: 380, endPoint x: 187, endPoint y: 376, distance: 7.0
click at [180, 380] on div "Biocirculo 12 Metros" at bounding box center [176, 378] width 114 height 7
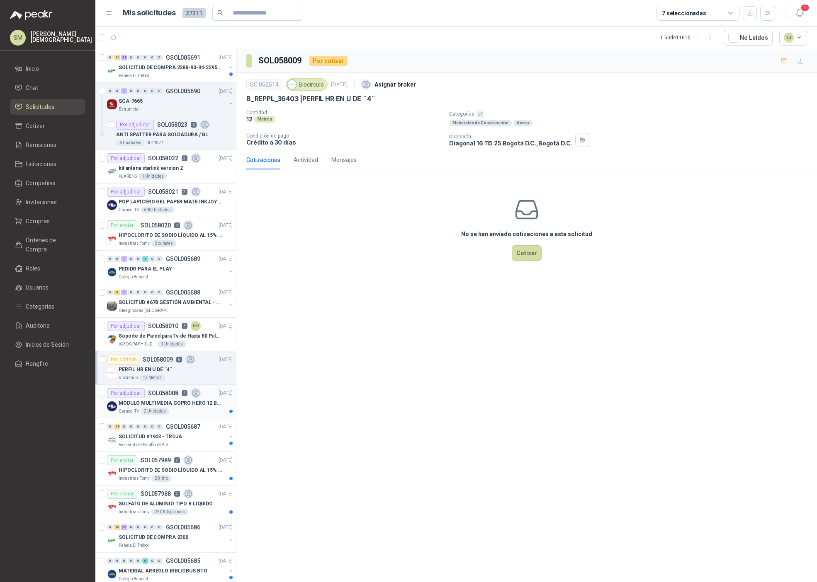
click at [189, 410] on div "Caracol TV 2 Unidades" at bounding box center [176, 411] width 114 height 7
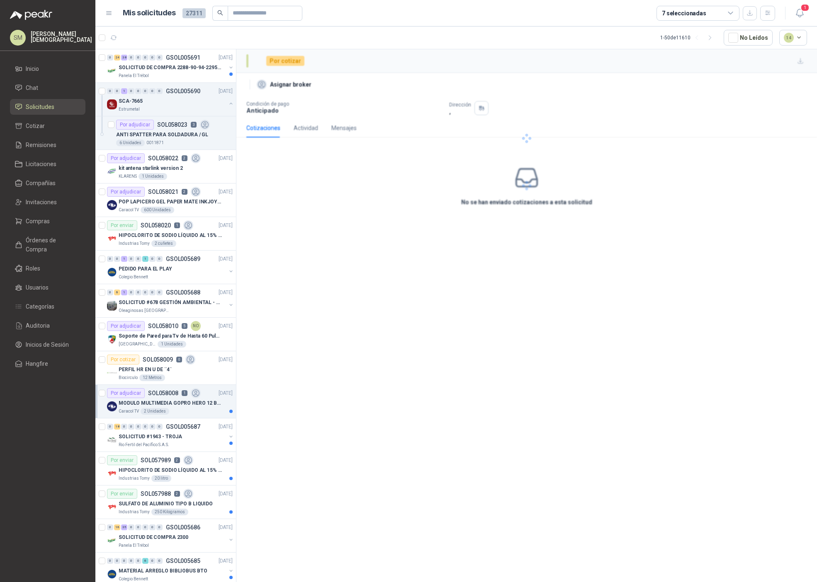
click at [167, 410] on div "Caracol TV 2 Unidades" at bounding box center [176, 411] width 114 height 7
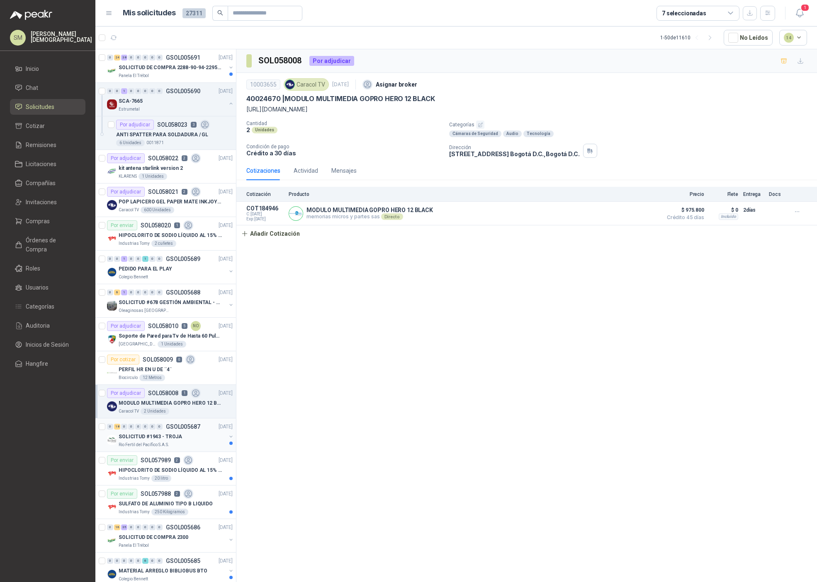
click at [179, 437] on div "SOLICITUD #1943 - TROJA" at bounding box center [172, 437] width 107 height 10
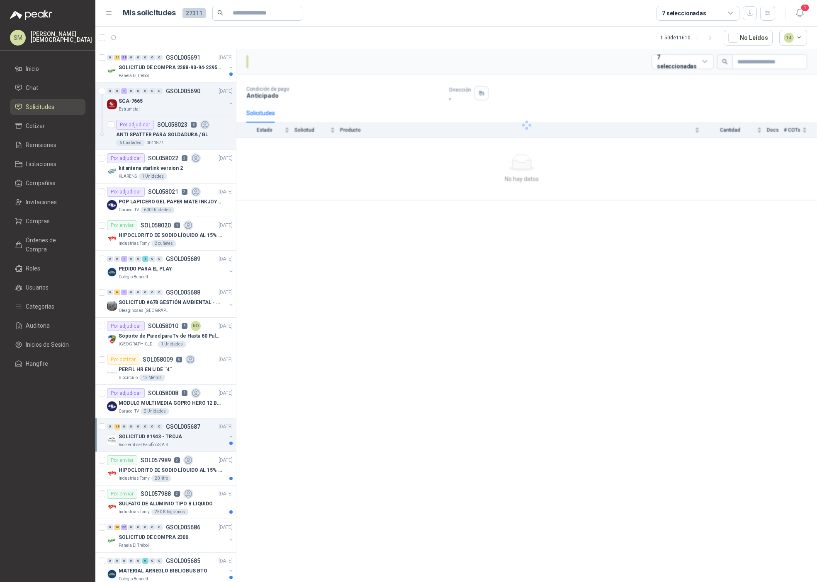
click at [185, 437] on div "SOLICITUD #1943 - TROJA" at bounding box center [172, 437] width 107 height 10
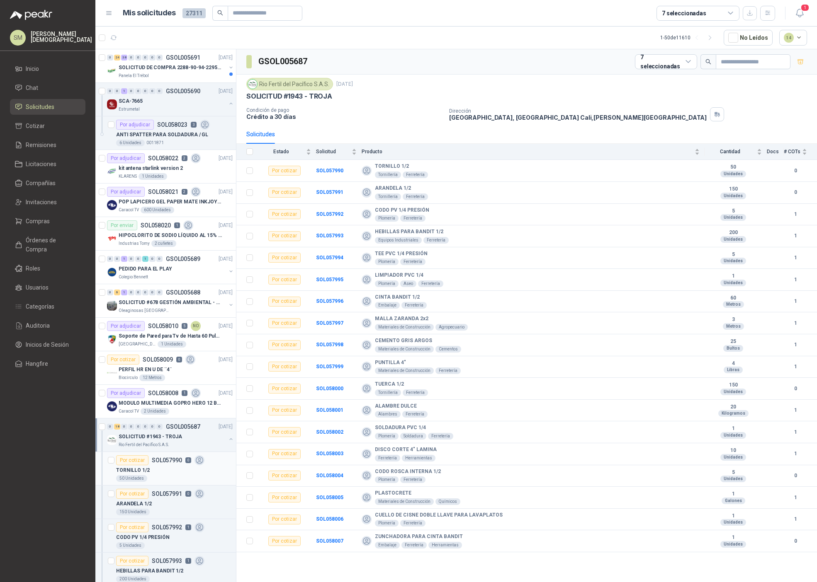
click at [172, 471] on div "TORNILLO 1/2" at bounding box center [174, 471] width 116 height 10
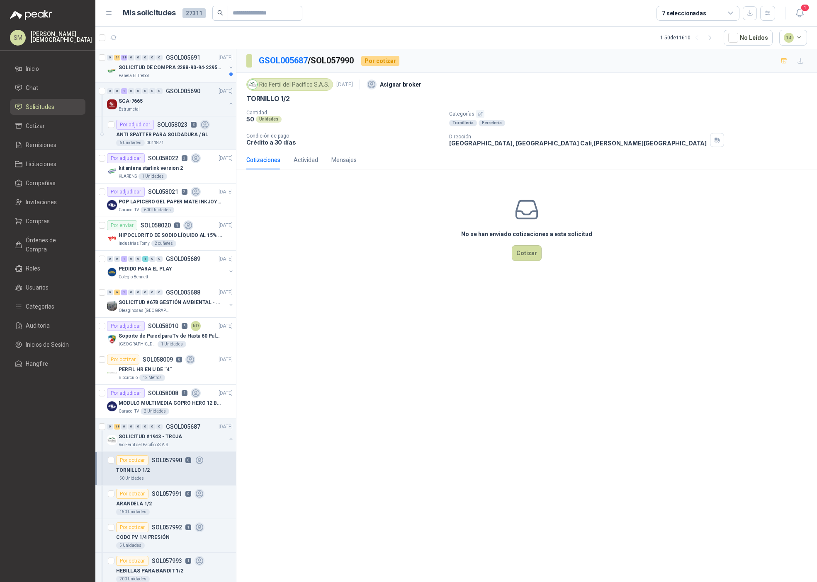
click at [193, 73] on div "Panela El Trébol" at bounding box center [172, 76] width 107 height 7
